Goal: Task Accomplishment & Management: Complete application form

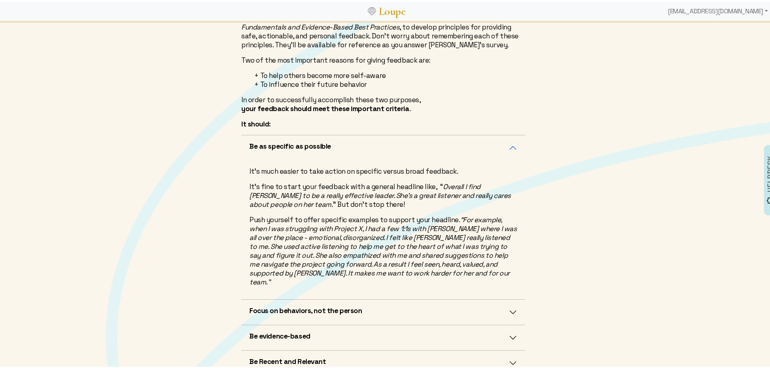
scroll to position [121, 0]
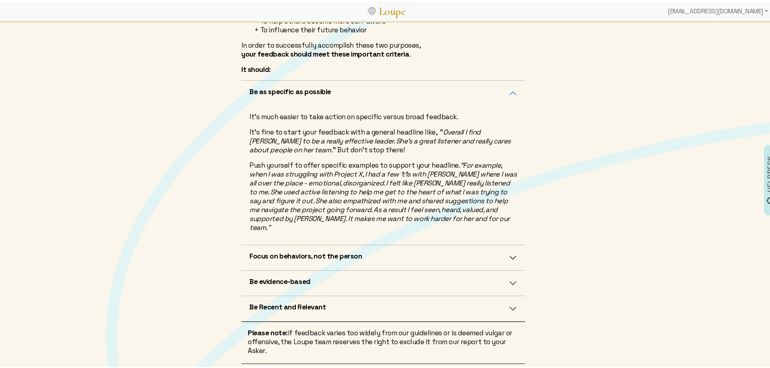
click at [507, 275] on button "Be evidence-based" at bounding box center [383, 281] width 284 height 25
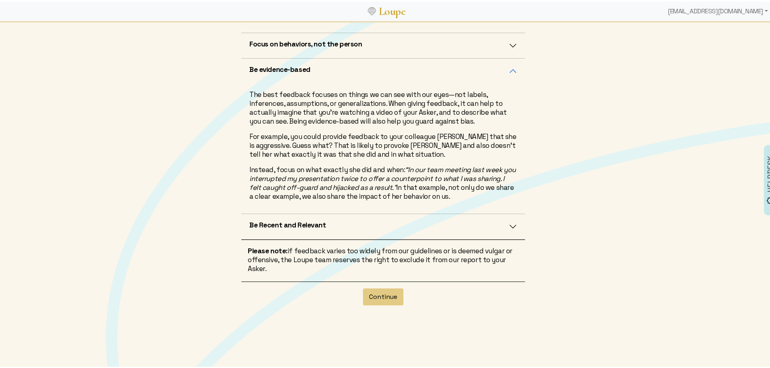
scroll to position [214, 0]
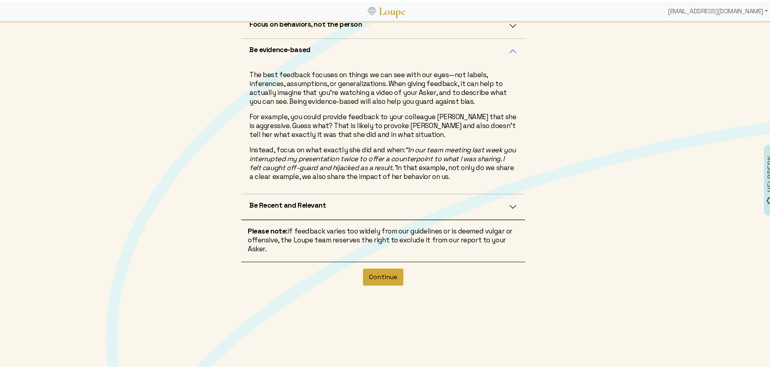
click at [387, 275] on button "Continue" at bounding box center [383, 275] width 40 height 17
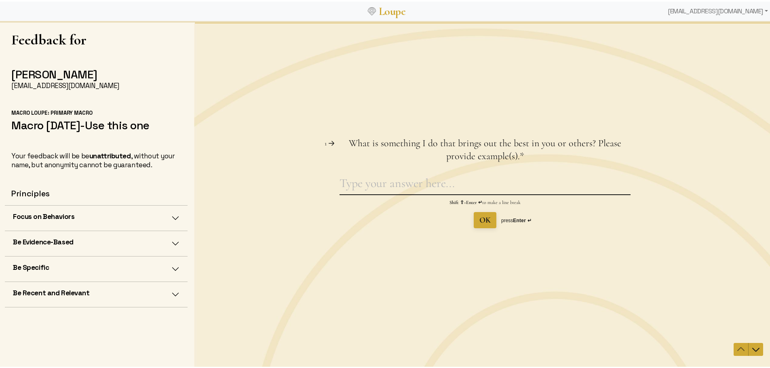
click at [372, 187] on textarea "What is something I do that brings out the best in you or others? Please provid…" at bounding box center [484, 184] width 291 height 19
type textarea "critical thinking and process improvement"
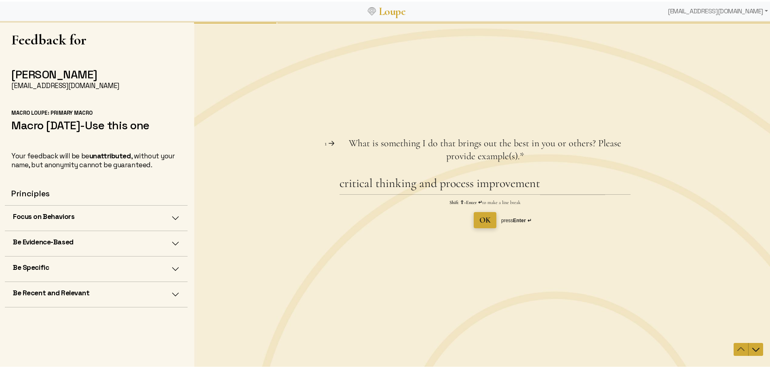
click at [483, 221] on span "OK" at bounding box center [484, 220] width 11 height 10
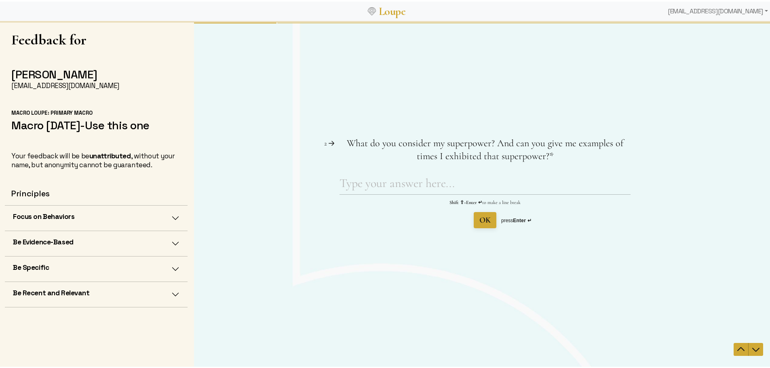
click at [329, 143] on icon at bounding box center [331, 142] width 6 height 5
click at [737, 348] on icon "Navigate to previous question" at bounding box center [740, 349] width 7 height 4
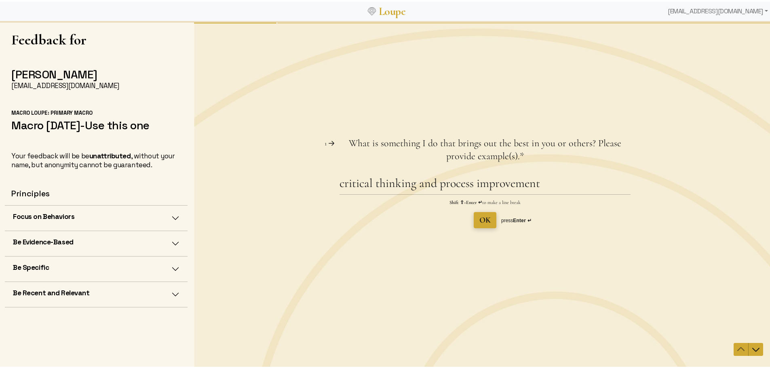
click at [484, 223] on span "OK" at bounding box center [484, 220] width 11 height 10
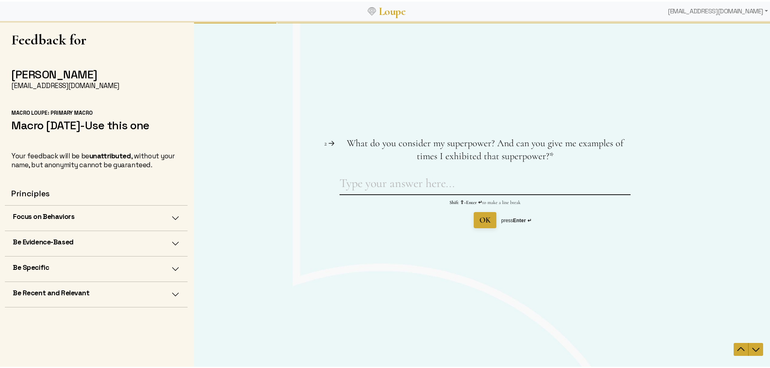
click at [464, 188] on textarea "What do you consider my superpower? And can you give me examples of times I exh…" at bounding box center [484, 184] width 291 height 19
type textarea "patience"
click at [736, 349] on icon "Navigate to previous question" at bounding box center [741, 349] width 10 height 10
